Goal: Task Accomplishment & Management: Complete application form

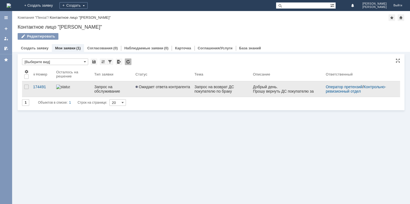
click at [214, 91] on div "Запрос на возврат ДС покупателю по браку" at bounding box center [221, 89] width 54 height 9
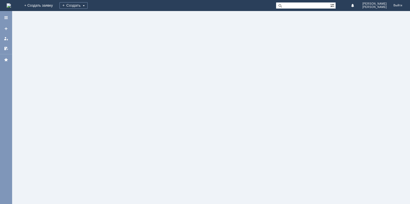
click at [214, 91] on div at bounding box center [211, 107] width 398 height 193
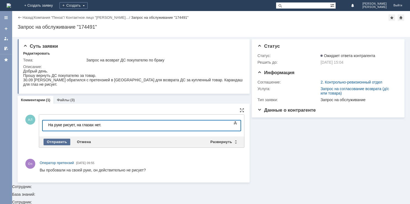
click at [61, 141] on div "Отправить" at bounding box center [57, 142] width 27 height 7
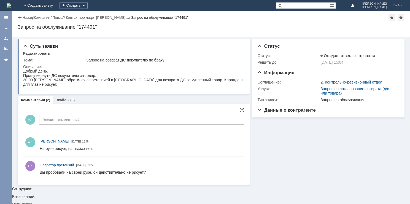
click at [19, 18] on div "Назад" at bounding box center [25, 17] width 15 height 4
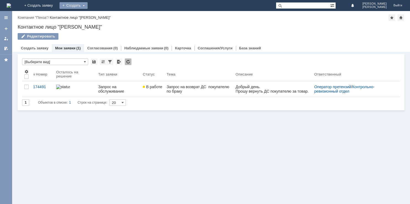
click at [88, 2] on div "Создать" at bounding box center [73, 5] width 28 height 7
click at [102, 17] on link "Заявка" at bounding box center [82, 16] width 42 height 7
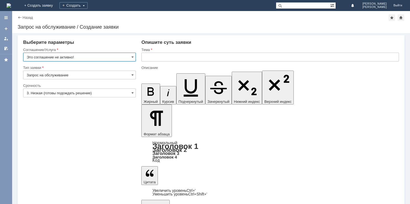
click at [133, 59] on input "Это соглашение не активно!" at bounding box center [79, 57] width 113 height 9
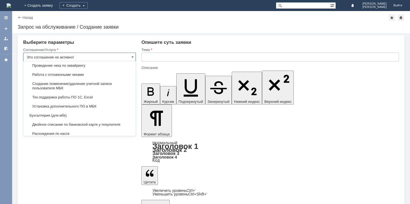
scroll to position [611, 0]
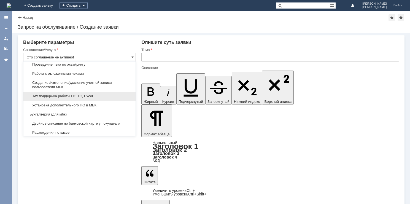
click at [92, 97] on span "Тех.поддержка работы ПО 1С, Excel" at bounding box center [79, 96] width 105 height 4
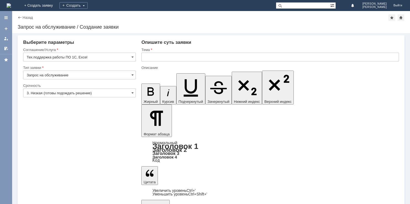
type input "Тех.поддержка работы ПО 1С, Excel"
click at [130, 75] on input "Запрос на обслуживание" at bounding box center [79, 74] width 113 height 9
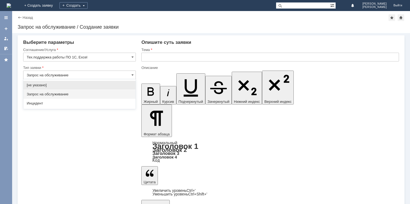
click at [108, 95] on span "Запрос на обслуживание" at bounding box center [79, 94] width 105 height 4
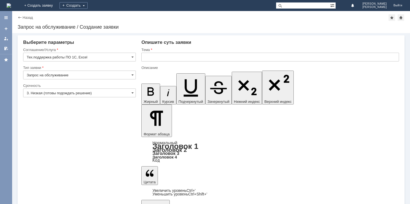
type input "Запрос на обслуживание"
click at [133, 94] on span at bounding box center [132, 93] width 2 height 4
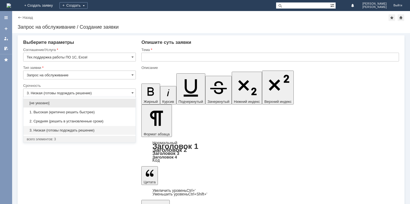
click at [111, 115] on div "1. Высокая (критично решить быстрее)" at bounding box center [79, 112] width 112 height 9
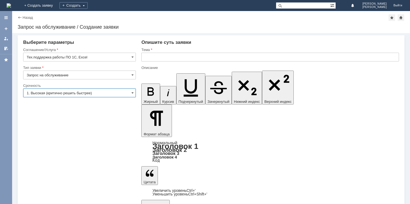
type input "1. Высокая (критично решить быстрее)"
click at [189, 58] on input "text" at bounding box center [269, 57] width 257 height 9
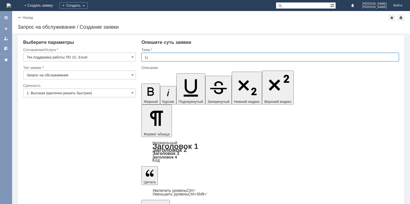
type input "L"
type input "Доступ к остаткам территории"
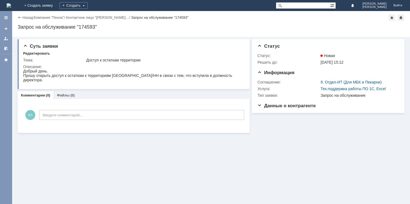
click at [29, 20] on div "Назад | Компания "Пенза" / Контактное лицо "Айвазян Лидия… / Запрос на обслужив…" at bounding box center [211, 17] width 387 height 7
click at [28, 18] on link "Назад" at bounding box center [28, 17] width 10 height 4
